Goal: Task Accomplishment & Management: Complete application form

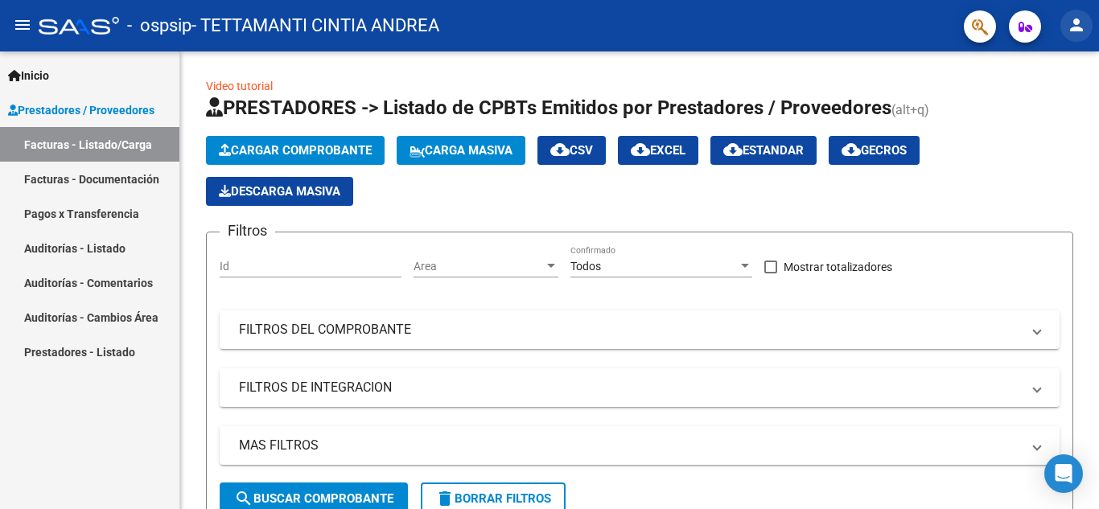
click at [1079, 22] on mat-icon "person" at bounding box center [1076, 24] width 19 height 19
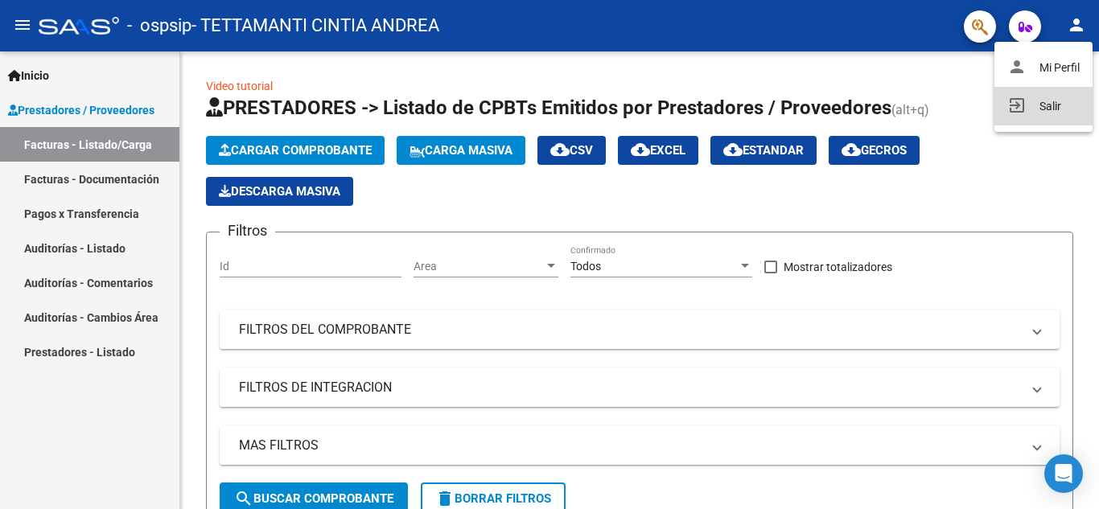
click at [1062, 101] on button "exit_to_app Salir" at bounding box center [1043, 106] width 98 height 39
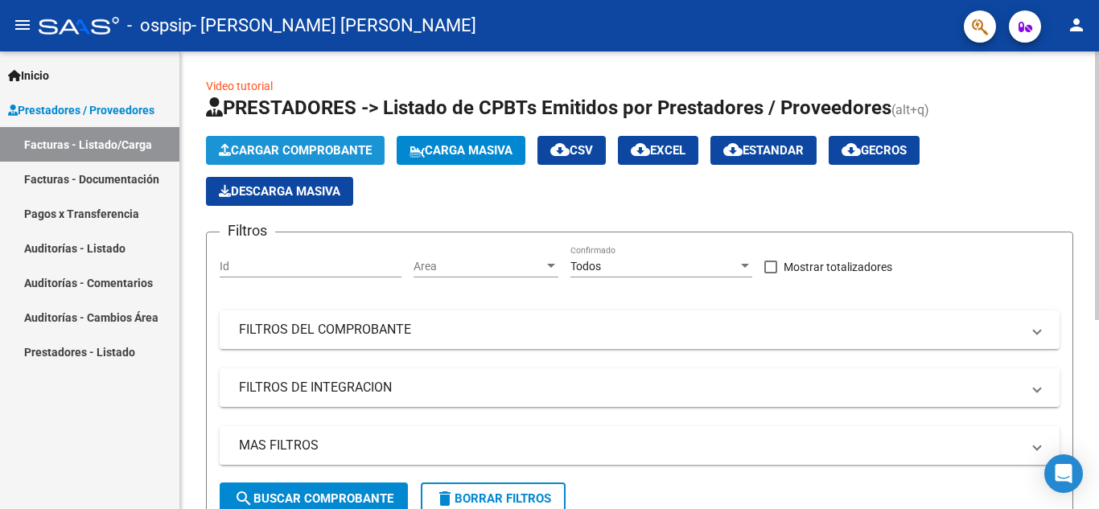
click at [335, 153] on span "Cargar Comprobante" at bounding box center [295, 150] width 153 height 14
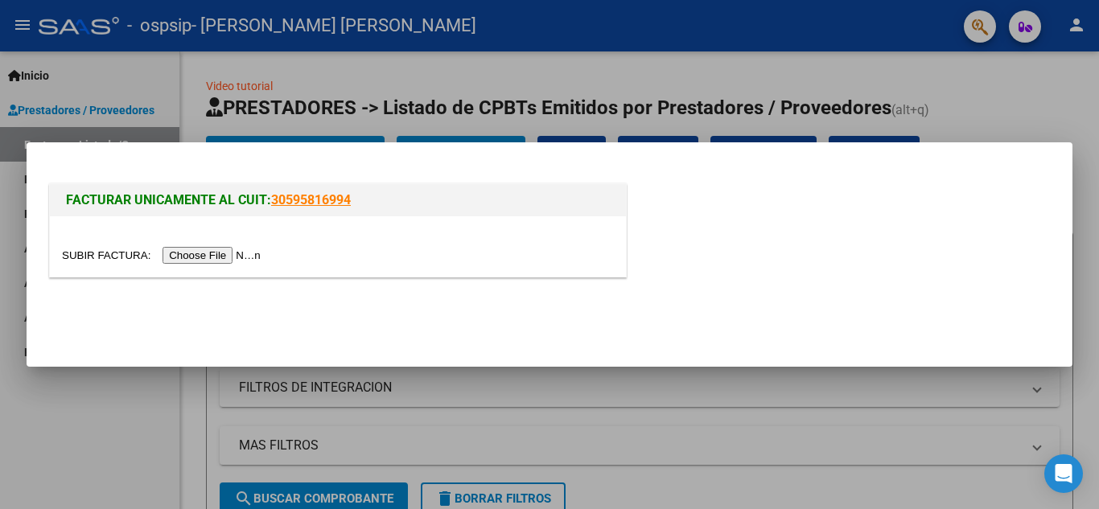
click at [228, 249] on input "file" at bounding box center [164, 255] width 204 height 17
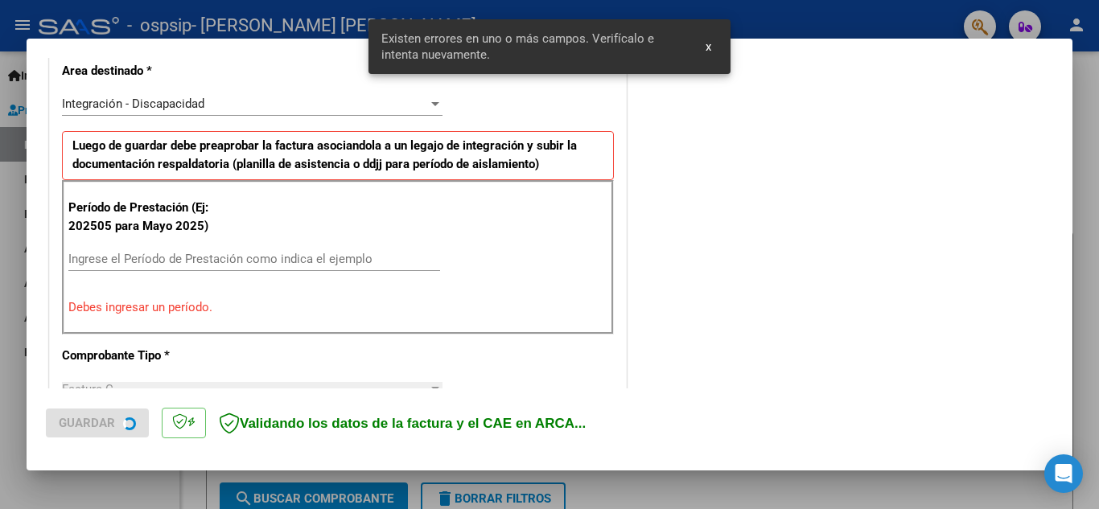
scroll to position [364, 0]
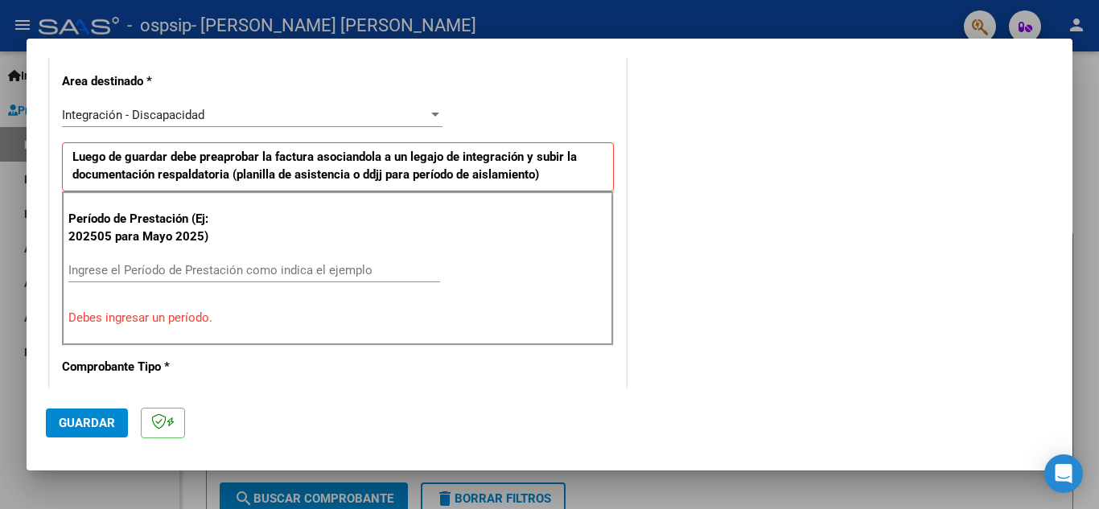
drag, startPoint x: 290, startPoint y: 282, endPoint x: 294, endPoint y: 273, distance: 9.7
click at [294, 273] on div "Ingrese el Período de Prestación como indica el ejemplo" at bounding box center [254, 270] width 372 height 24
click at [294, 273] on input "Ingrese el Período de Prestación como indica el ejemplo" at bounding box center [254, 270] width 372 height 14
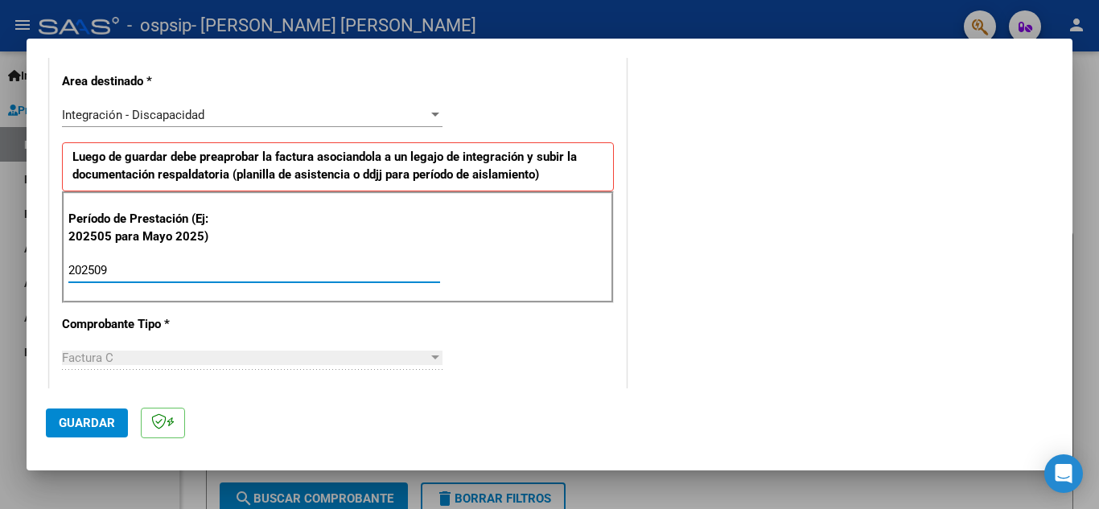
type input "202509"
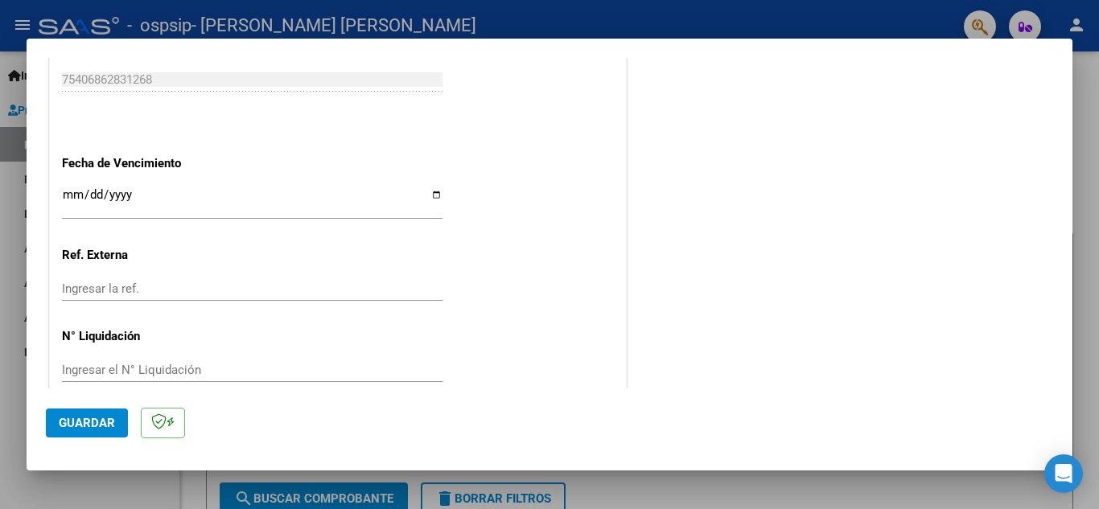
scroll to position [1067, 0]
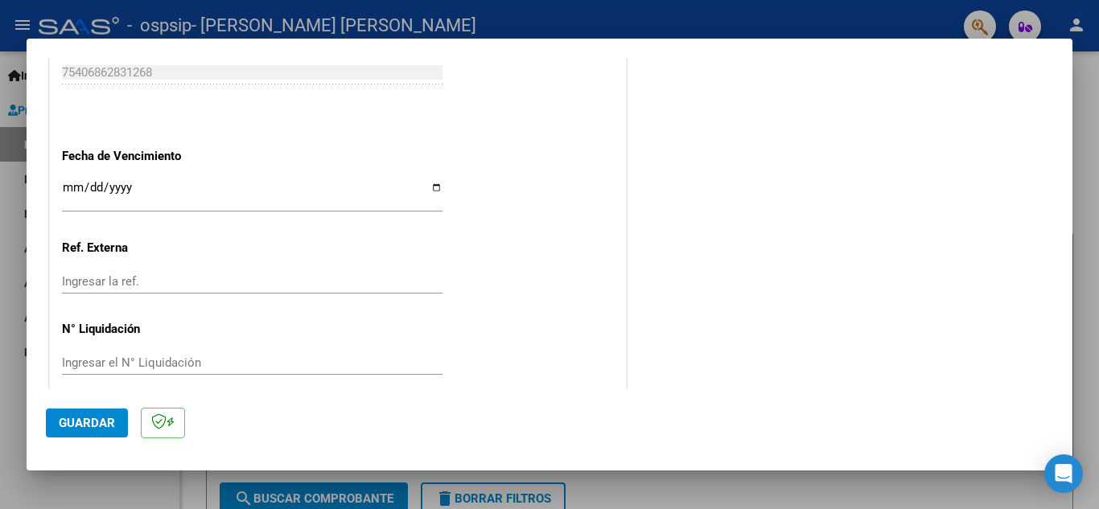
click at [183, 195] on input "Ingresar la fecha" at bounding box center [252, 194] width 381 height 26
click at [432, 189] on input "Ingresar la fecha" at bounding box center [252, 194] width 381 height 26
type input "[DATE]"
click at [111, 427] on span "Guardar" at bounding box center [87, 423] width 56 height 14
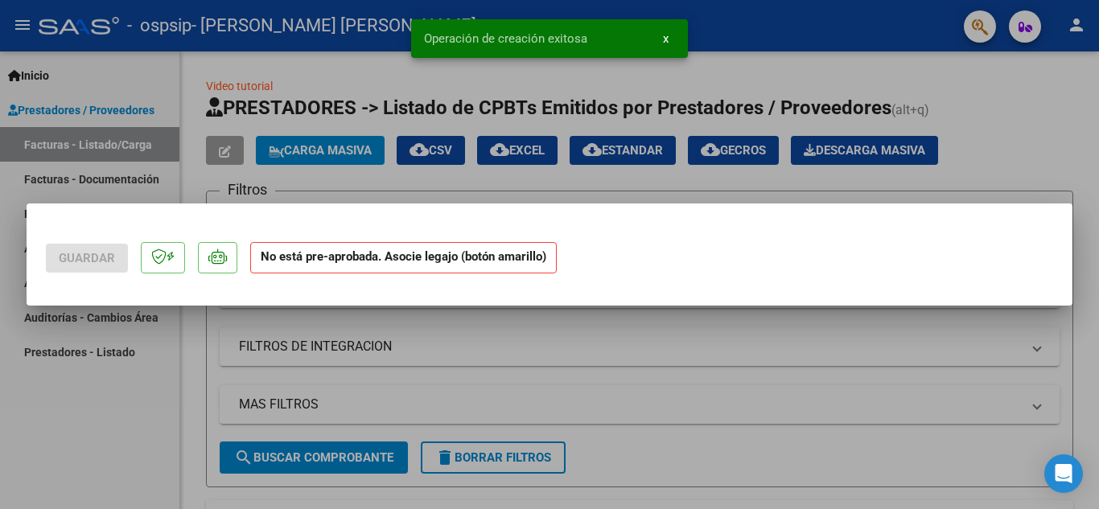
scroll to position [0, 0]
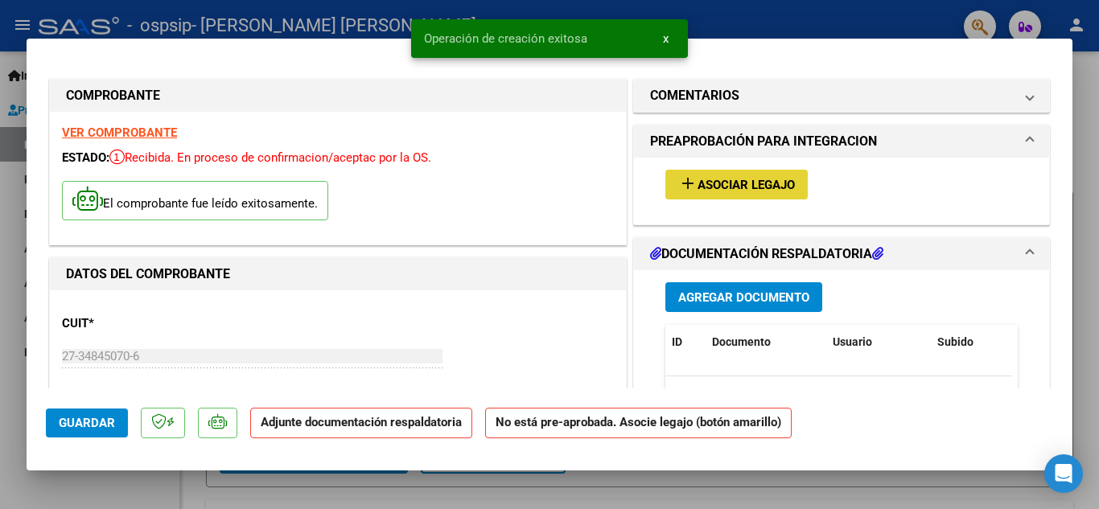
click at [730, 183] on span "Asociar Legajo" at bounding box center [745, 185] width 97 height 14
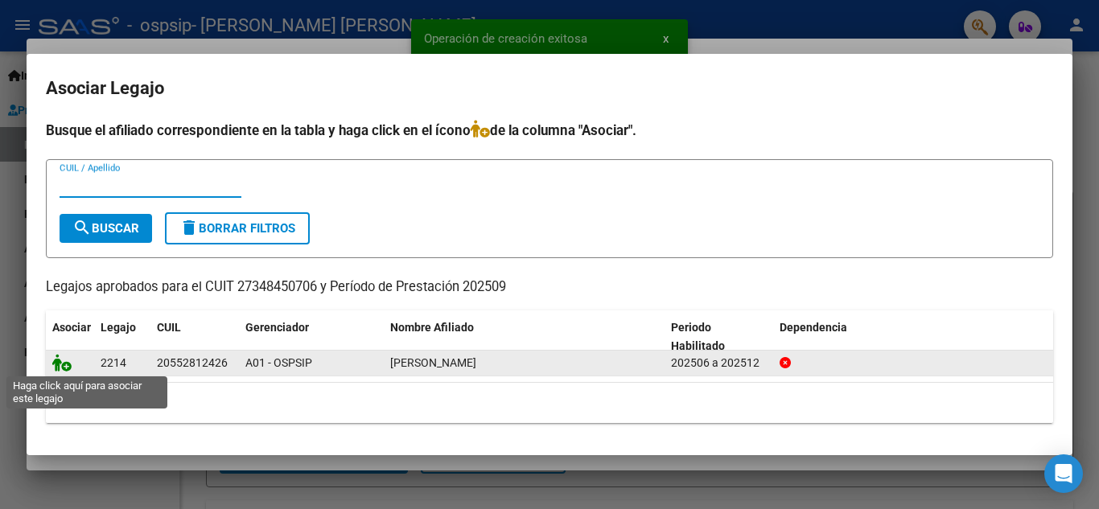
click at [58, 362] on icon at bounding box center [61, 363] width 19 height 18
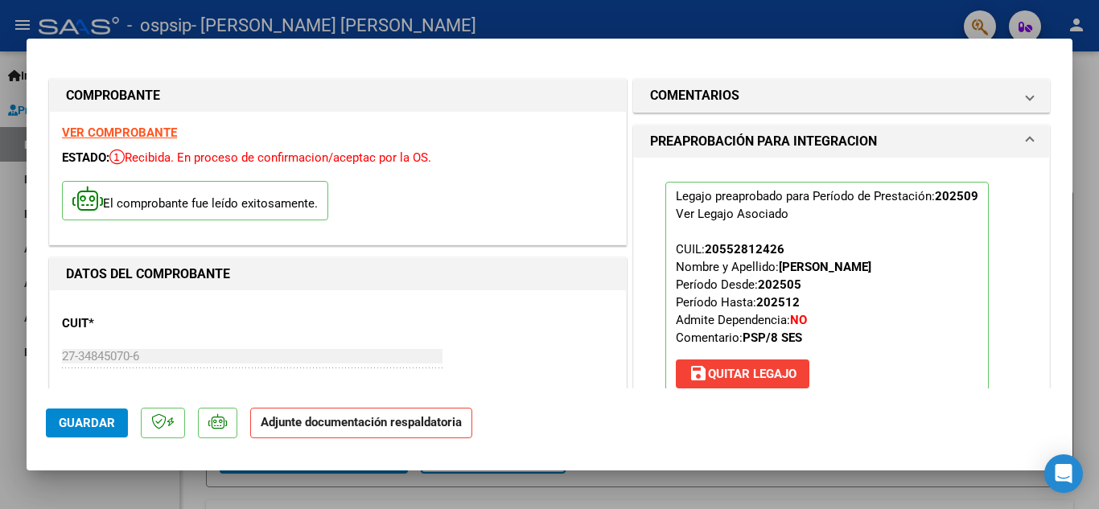
click at [1019, 259] on div "Legajo preaprobado para Período de Prestación: 202509 Ver Legajo Asociado CUIL:…" at bounding box center [841, 295] width 415 height 275
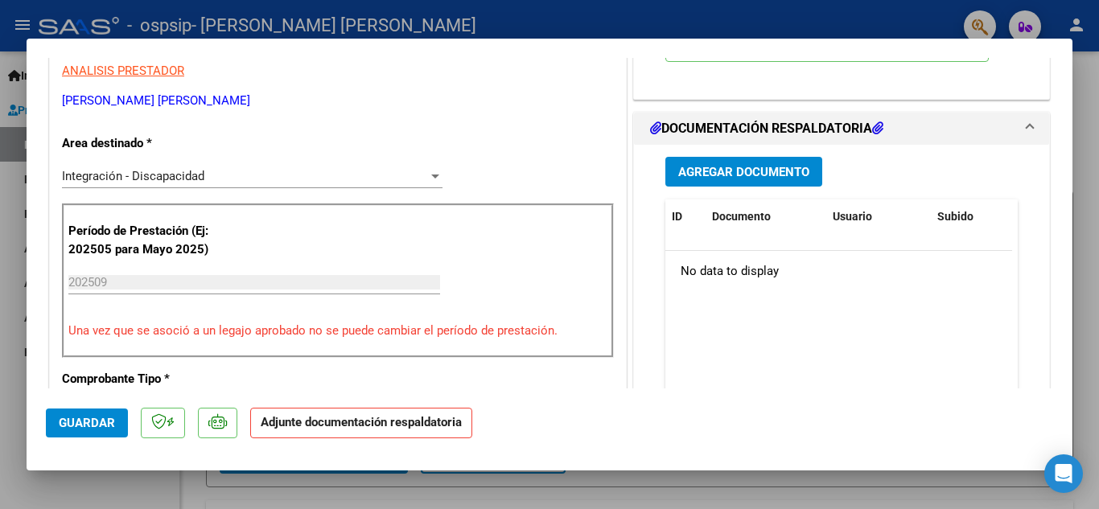
scroll to position [353, 0]
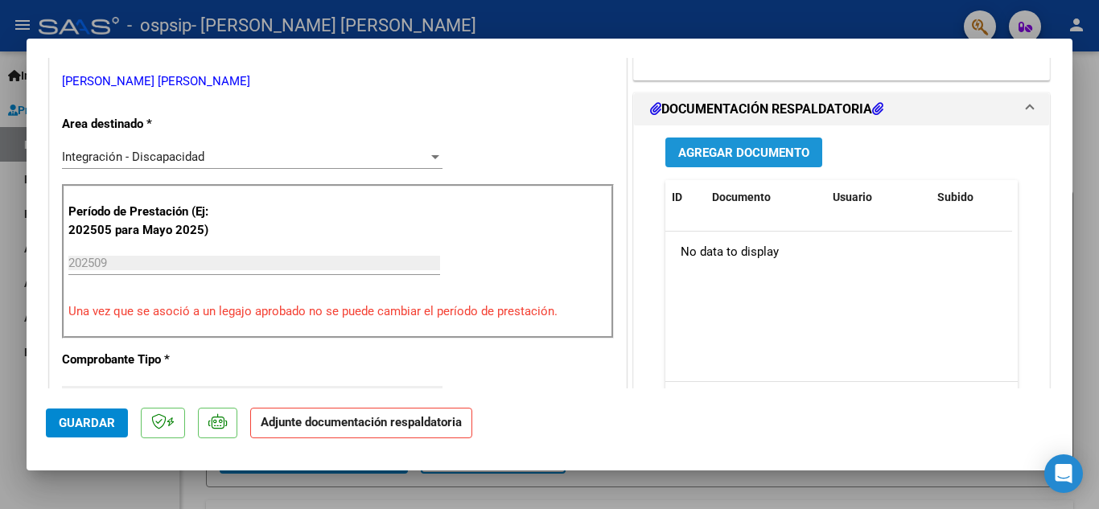
click at [781, 153] on span "Agregar Documento" at bounding box center [743, 153] width 131 height 14
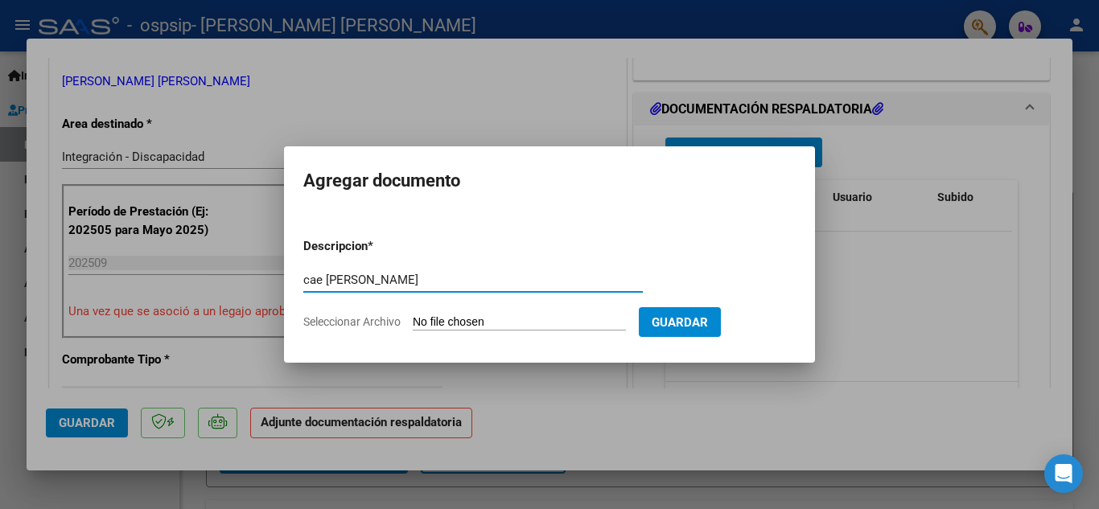
type input "cae [PERSON_NAME]"
click at [524, 323] on input "Seleccionar Archivo" at bounding box center [519, 322] width 213 height 15
type input "C:\fakepath\[PERSON_NAME].pdf"
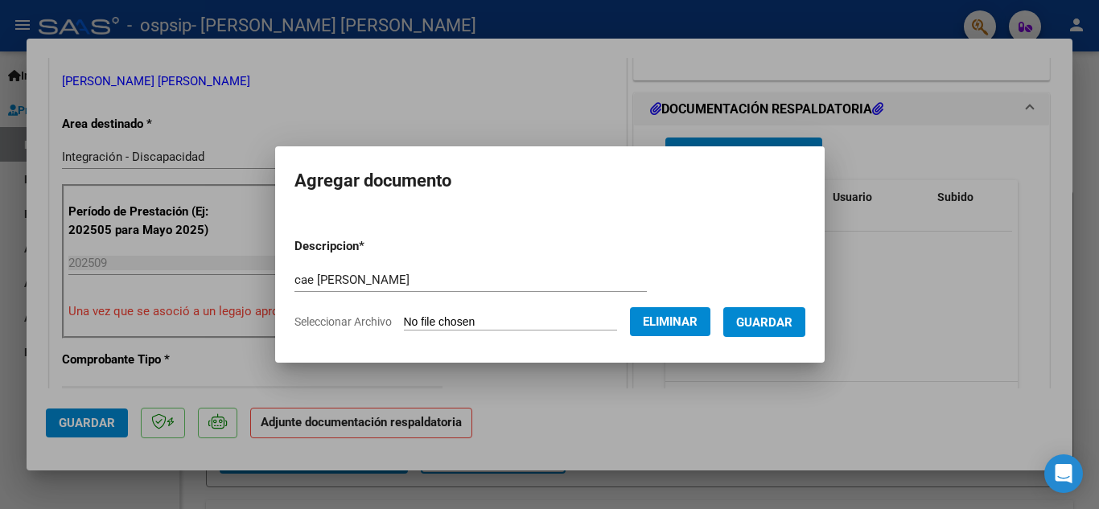
click at [778, 330] on button "Guardar" at bounding box center [764, 322] width 82 height 30
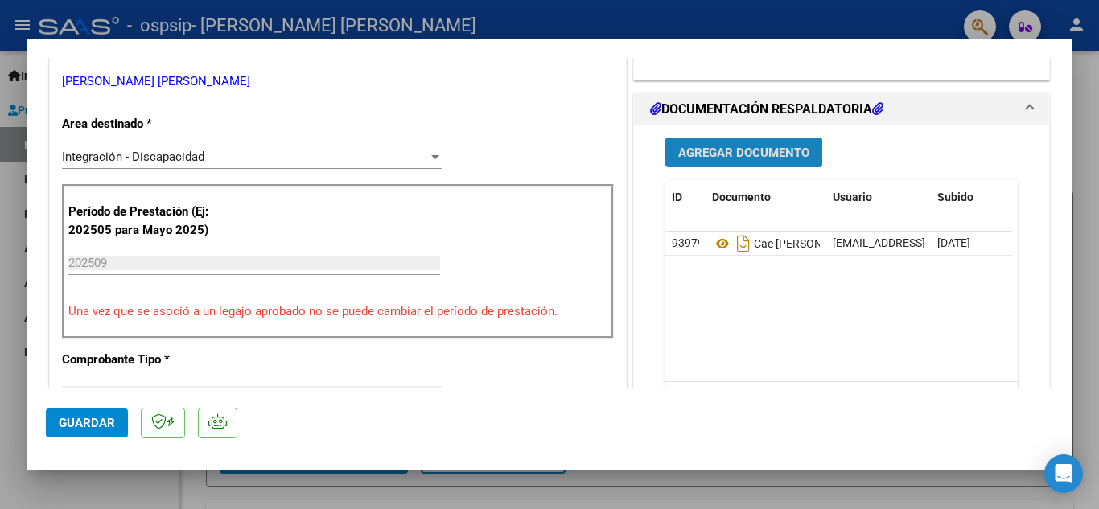
click at [771, 159] on span "Agregar Documento" at bounding box center [743, 153] width 131 height 14
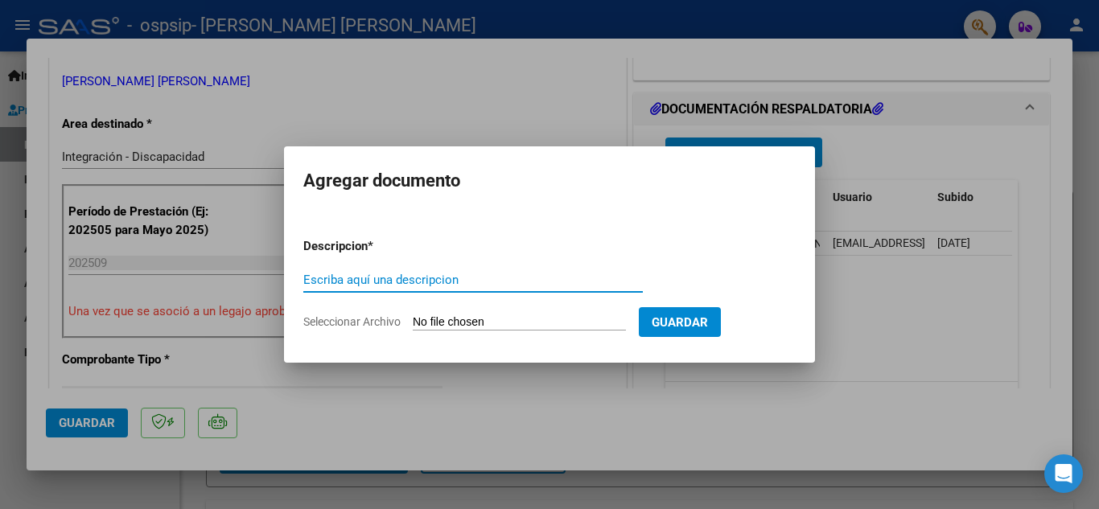
type input "o"
type input "planilla de asistencia [DATE] psicopedaggia"
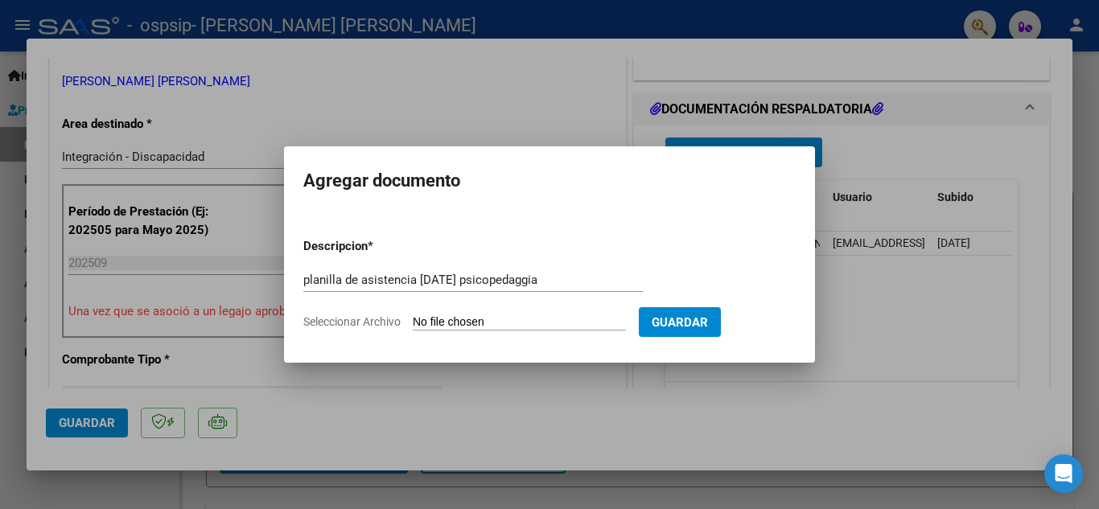
click at [468, 315] on input "Seleccionar Archivo" at bounding box center [519, 322] width 213 height 15
type input "C:\fakepath\pro-kdnR1TE4.jpeg"
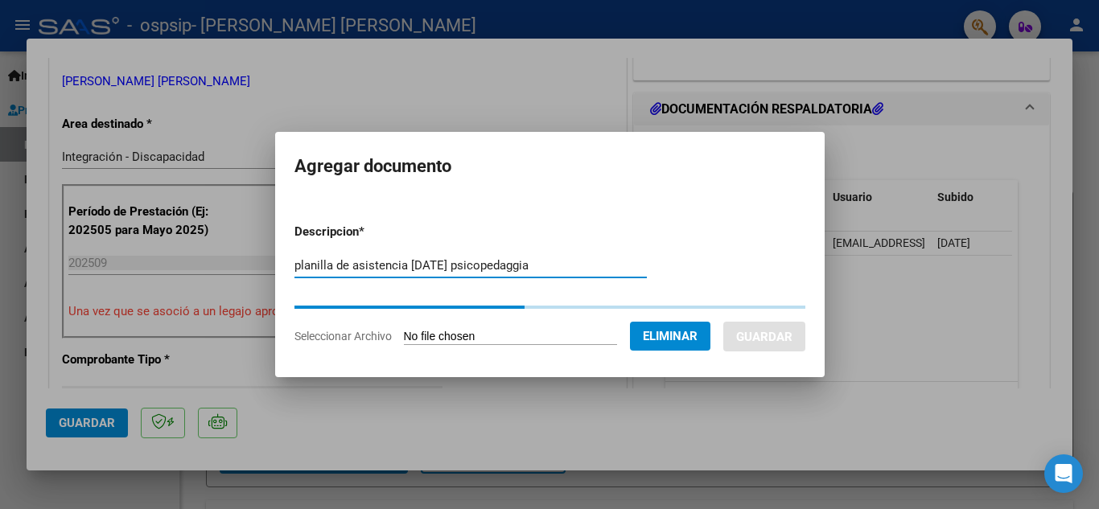
click at [557, 265] on input "planilla de asistencia [DATE] psicopedaggia" at bounding box center [470, 265] width 352 height 14
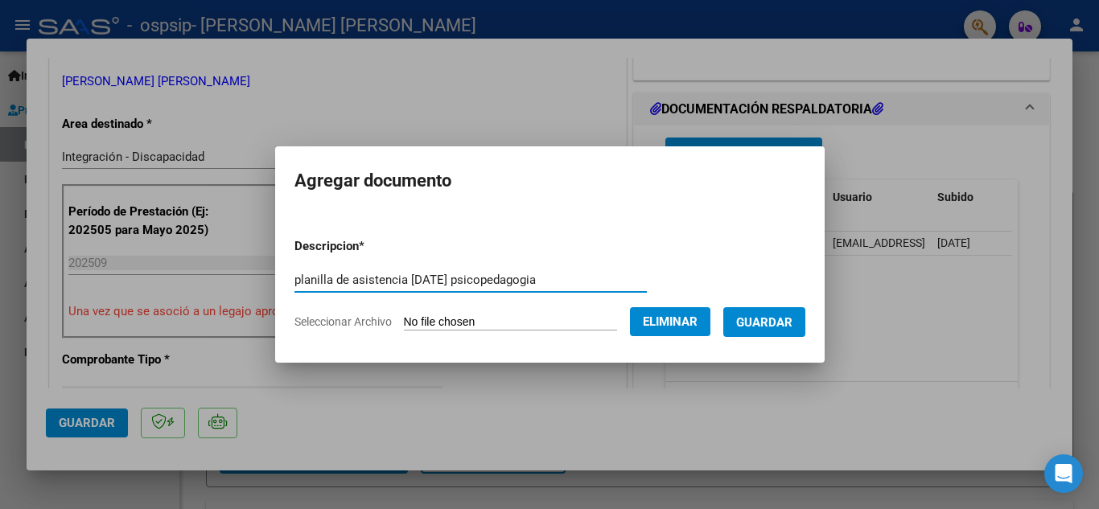
type input "planilla de asistencia [DATE] psicopedagogia"
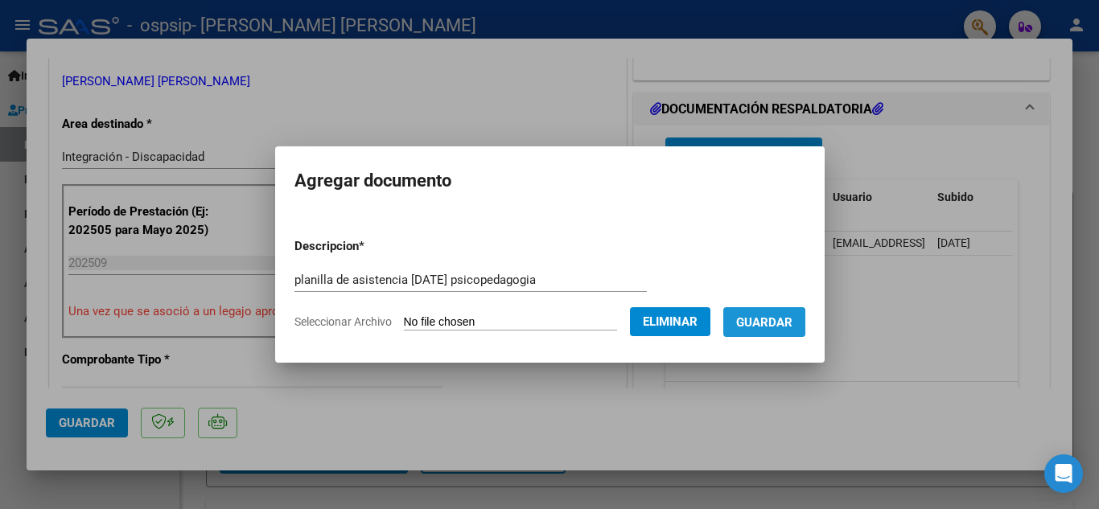
click at [771, 315] on span "Guardar" at bounding box center [764, 322] width 56 height 14
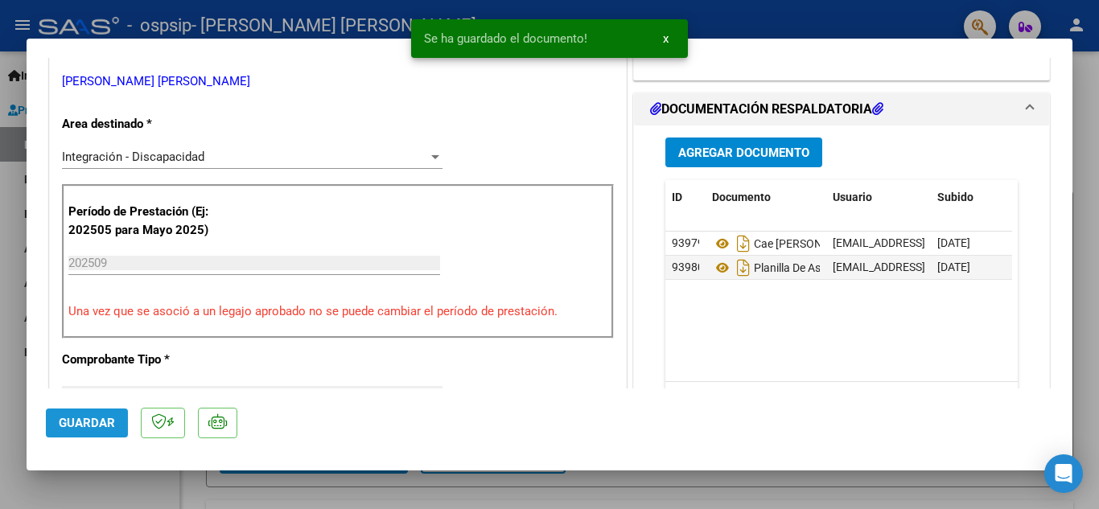
click at [84, 428] on span "Guardar" at bounding box center [87, 423] width 56 height 14
click at [1090, 83] on div at bounding box center [549, 254] width 1099 height 509
type input "$ 0,00"
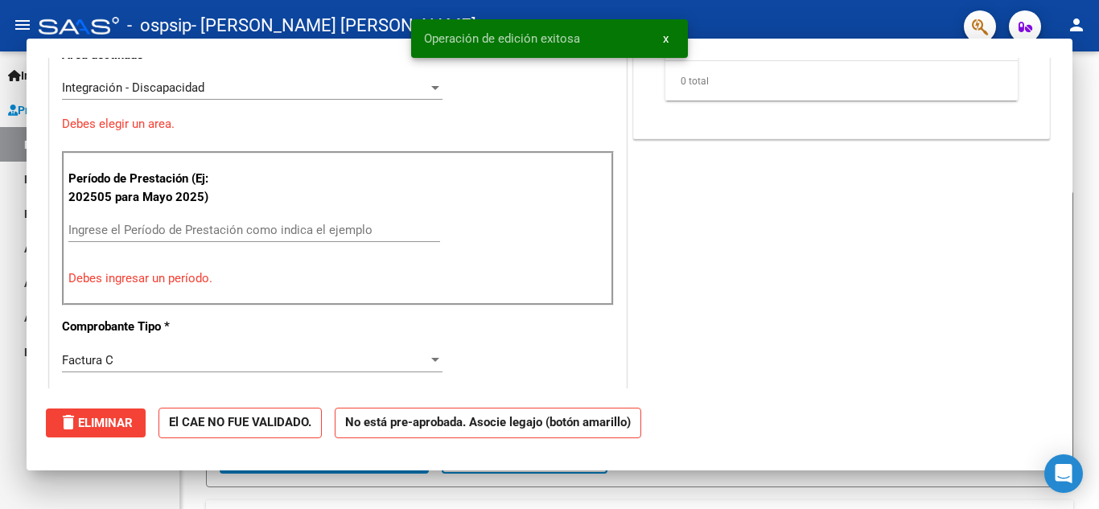
scroll to position [284, 0]
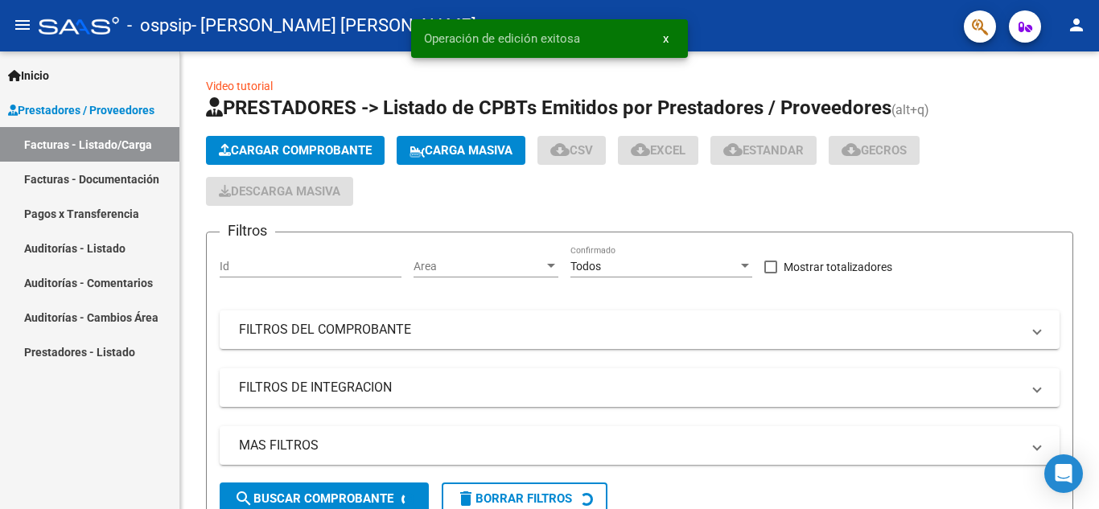
click at [1090, 83] on div "Video tutorial PRESTADORES -> Listado de CPBTs Emitidos por Prestadores / Prove…" at bounding box center [639, 436] width 919 height 771
